Goal: Navigation & Orientation: Find specific page/section

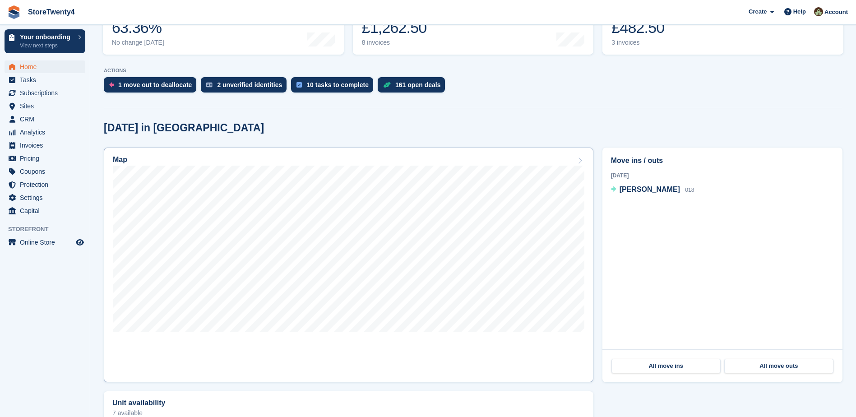
scroll to position [147, 0]
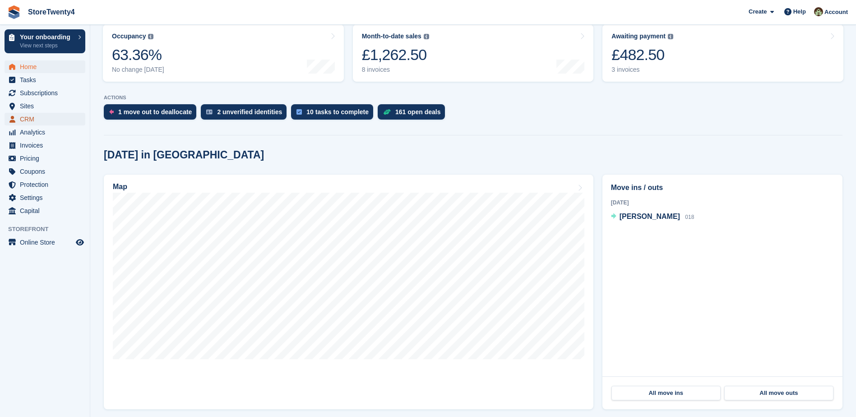
click at [31, 118] on span "CRM" at bounding box center [47, 119] width 54 height 13
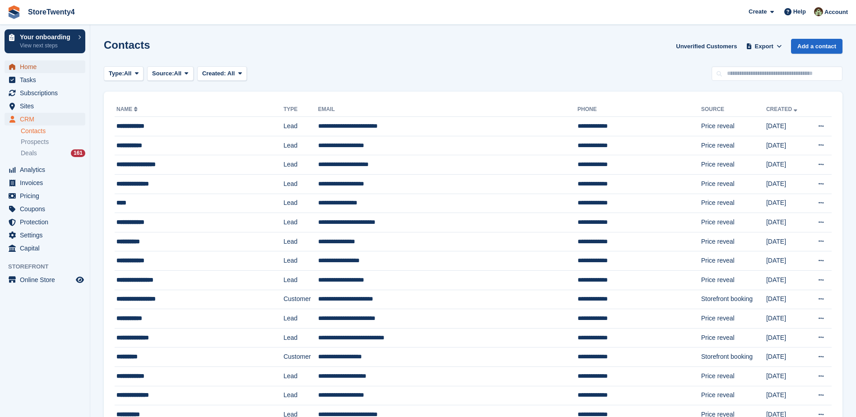
click at [32, 68] on span "Home" at bounding box center [47, 66] width 54 height 13
